Goal: Task Accomplishment & Management: Manage account settings

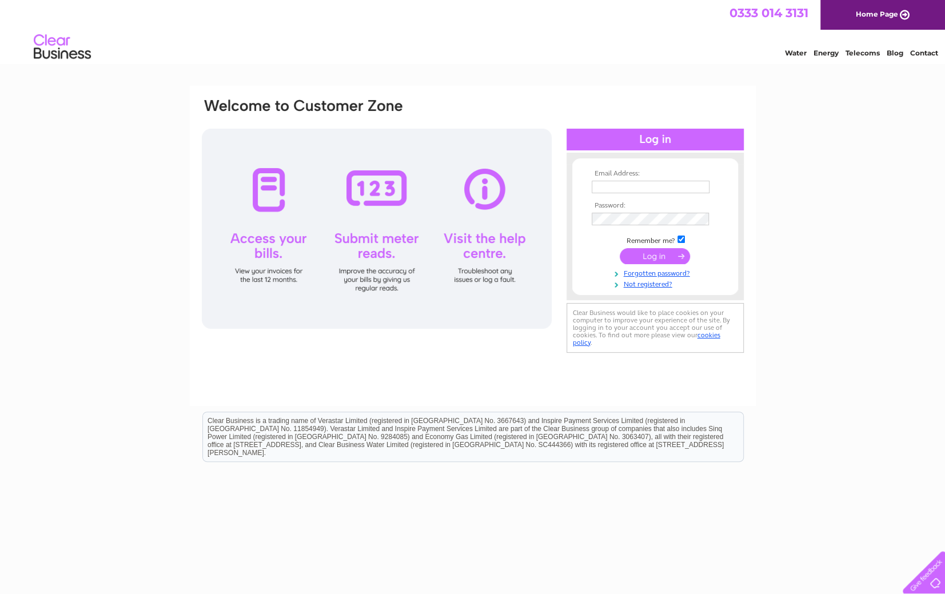
type input "[PERSON_NAME][EMAIL_ADDRESS][PERSON_NAME][DOMAIN_NAME]"
click at [680, 250] on input "submit" at bounding box center [655, 256] width 70 height 16
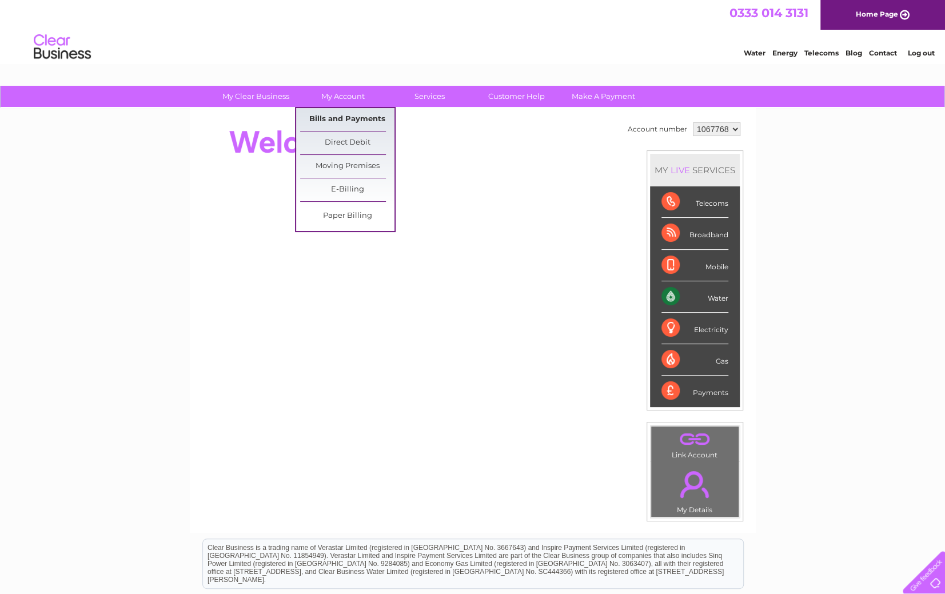
click at [340, 118] on link "Bills and Payments" at bounding box center [347, 119] width 94 height 23
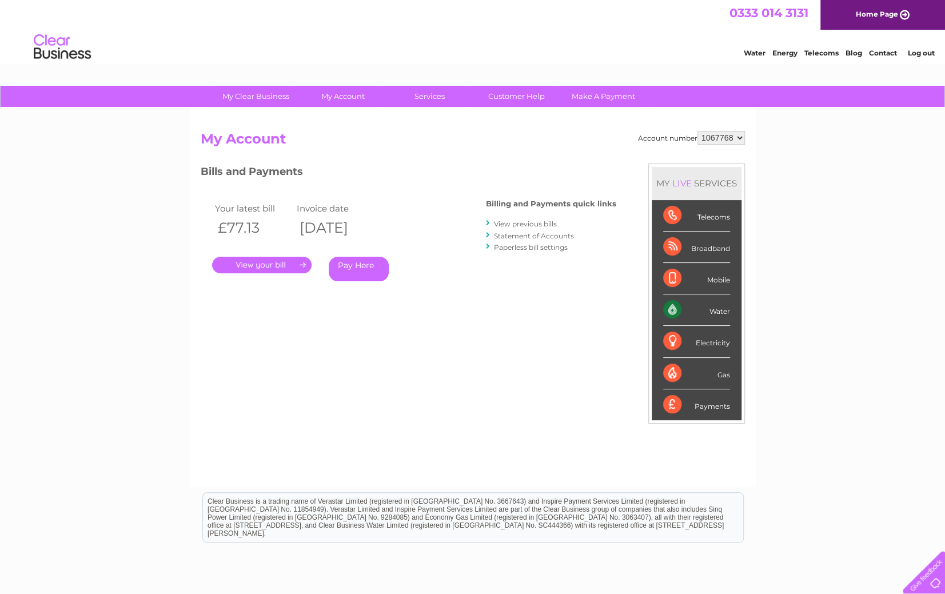
click at [535, 238] on link "Statement of Accounts" at bounding box center [534, 235] width 80 height 9
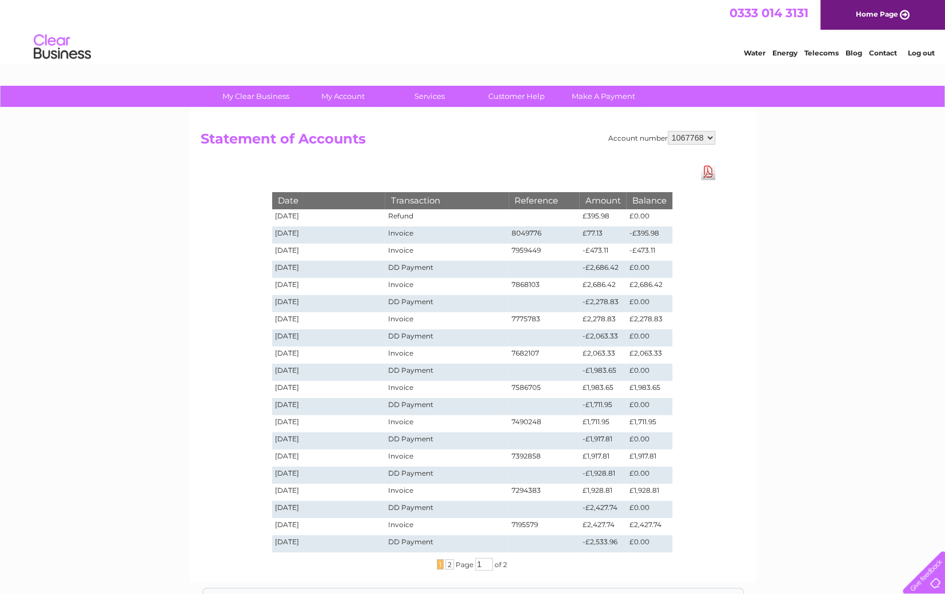
click at [710, 173] on link "Download Pdf" at bounding box center [708, 171] width 14 height 17
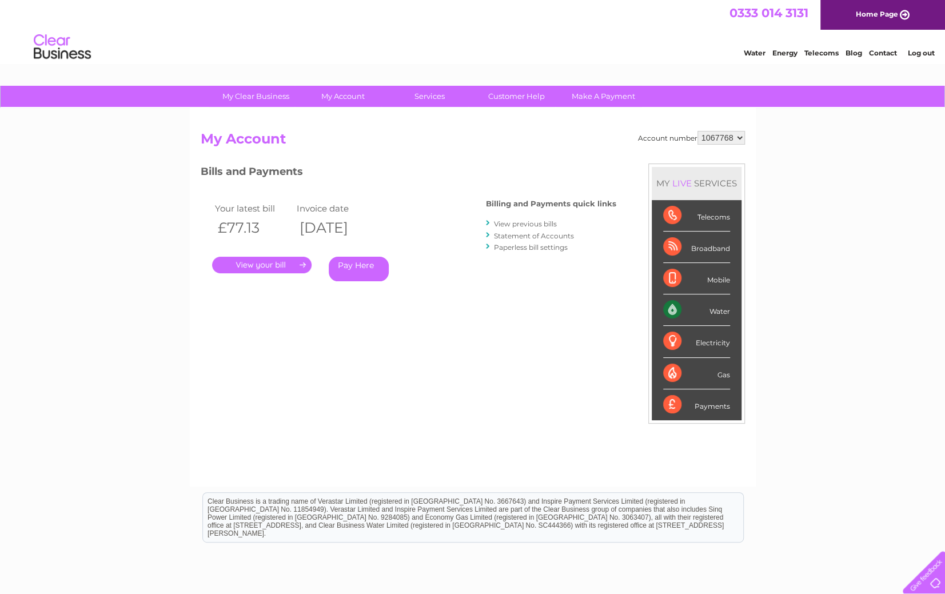
click at [533, 223] on link "View previous bills" at bounding box center [525, 223] width 63 height 9
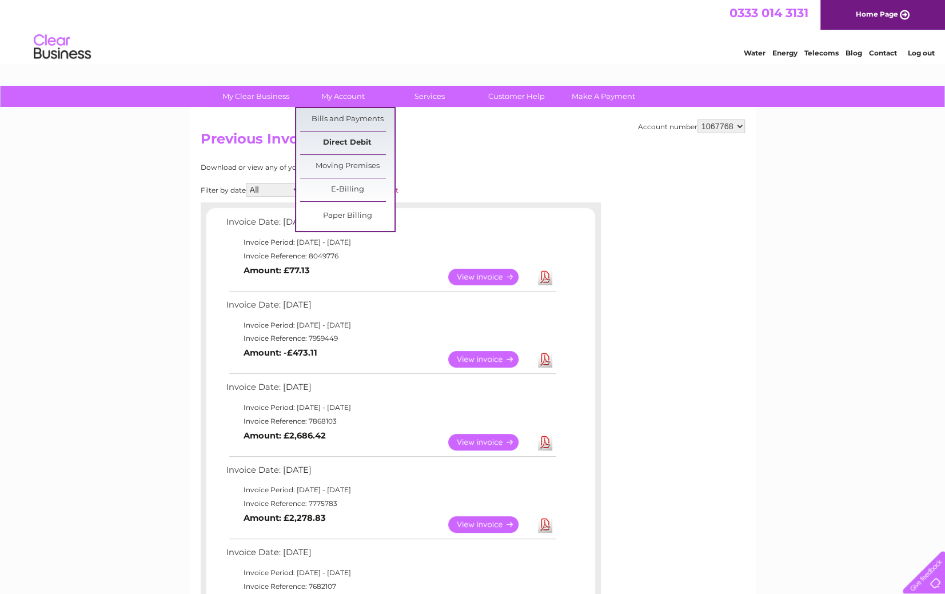
click at [350, 141] on link "Direct Debit" at bounding box center [347, 142] width 94 height 23
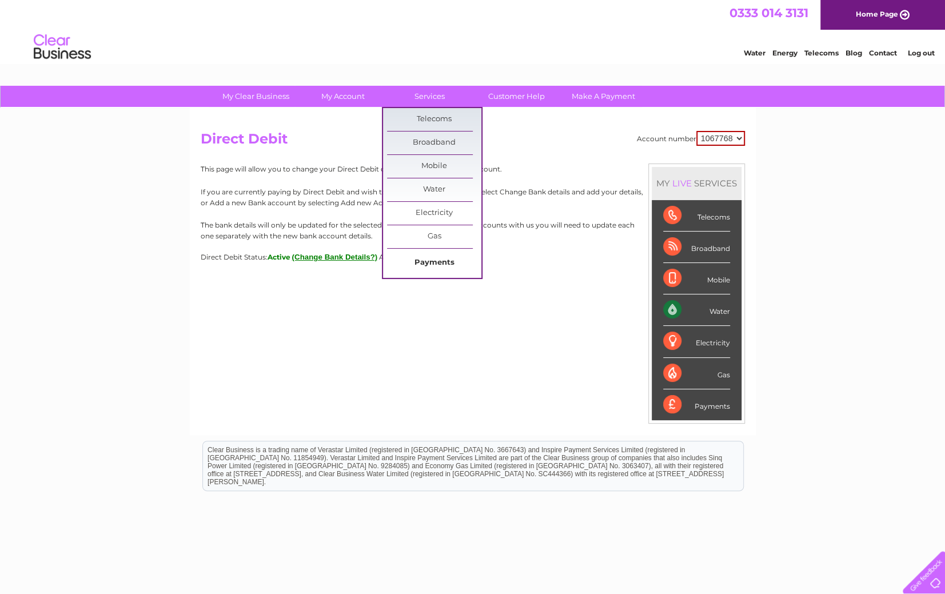
click at [439, 264] on link "Payments" at bounding box center [434, 263] width 94 height 23
